Goal: Find specific page/section

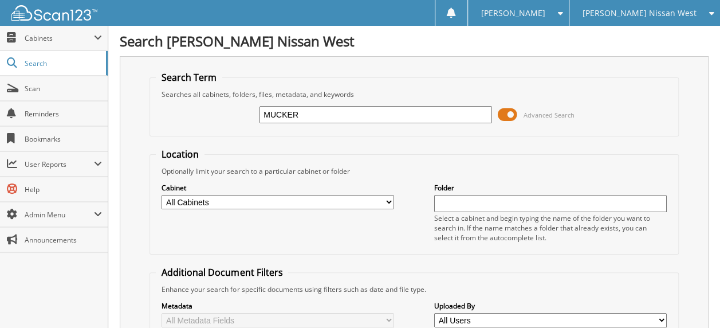
type input "MUCKER"
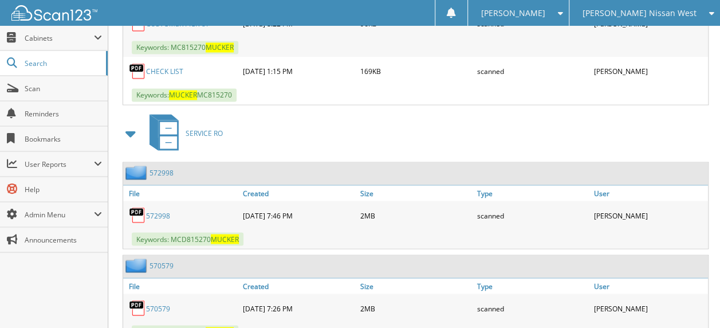
scroll to position [1083, 0]
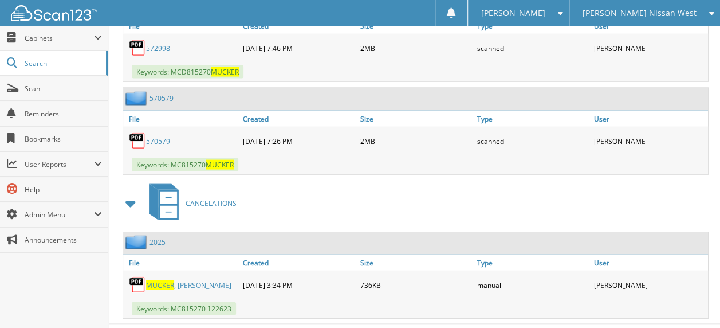
click at [191, 280] on link "[PERSON_NAME]" at bounding box center [188, 285] width 85 height 10
click at [146, 280] on link "[PERSON_NAME]" at bounding box center [188, 285] width 85 height 10
click at [563, 14] on span at bounding box center [557, 13] width 11 height 8
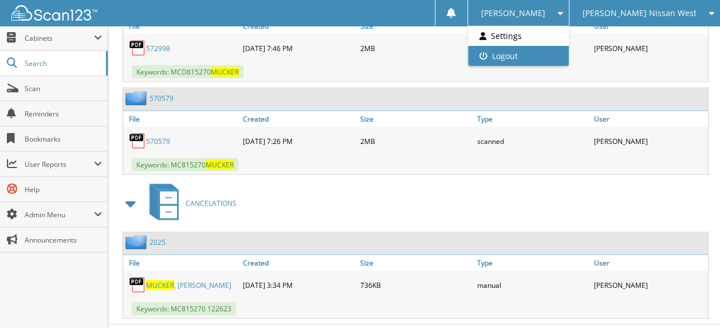
click at [569, 57] on link "Logout" at bounding box center [518, 56] width 101 height 20
